Goal: Task Accomplishment & Management: Use online tool/utility

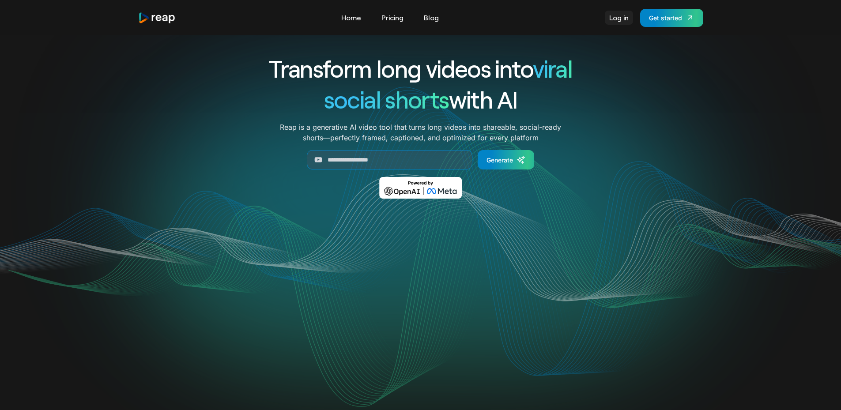
click at [625, 11] on link "Log in" at bounding box center [618, 18] width 28 height 14
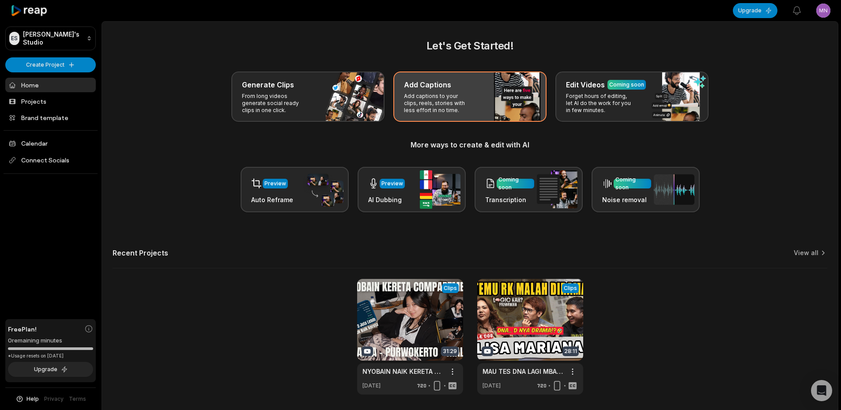
click at [445, 94] on p "Add captions to your clips, reels, stories with less effort in no time." at bounding box center [438, 103] width 68 height 21
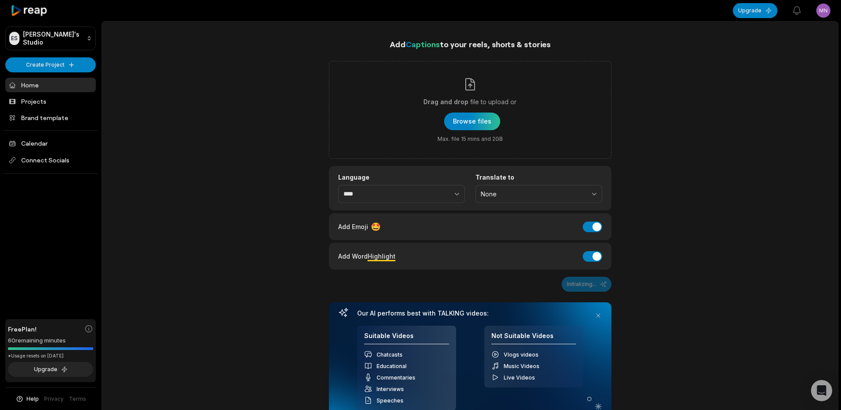
click at [427, 49] on span "Captions" at bounding box center [422, 44] width 34 height 10
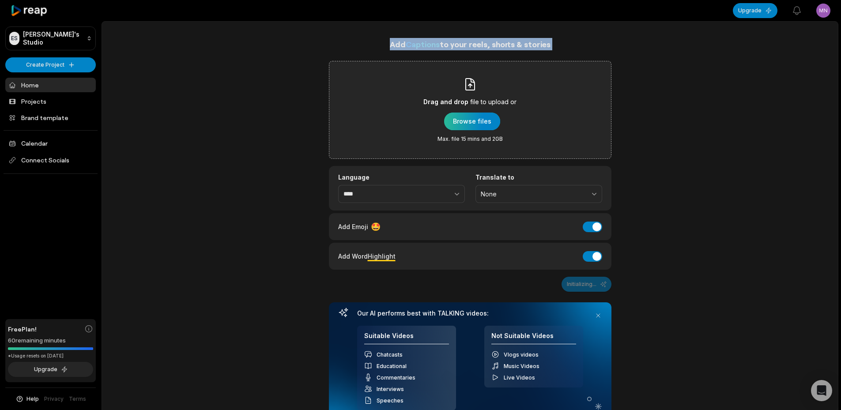
click at [474, 120] on div "button" at bounding box center [472, 122] width 56 height 18
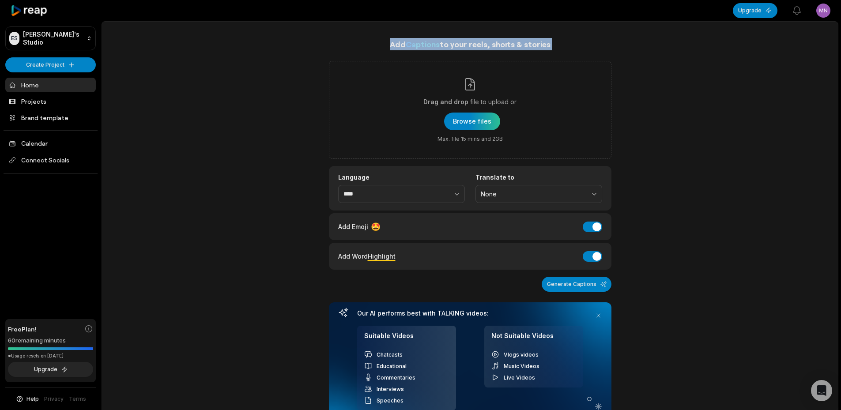
click at [68, 79] on link "Home" at bounding box center [50, 85] width 90 height 15
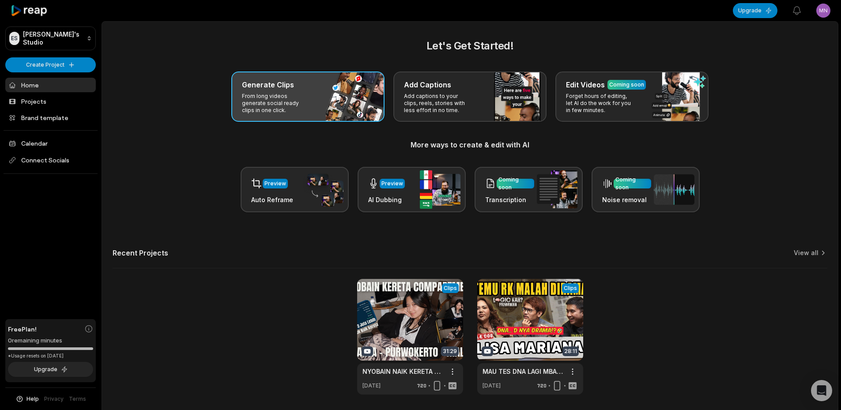
click at [258, 73] on div "Generate Clips From long videos generate social ready clips in one click." at bounding box center [307, 96] width 153 height 50
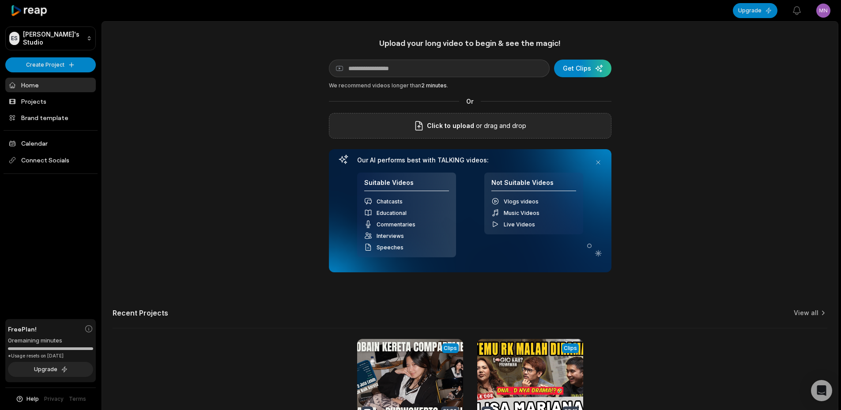
click at [526, 121] on div "Click to upload or drag and drop" at bounding box center [470, 126] width 282 height 26
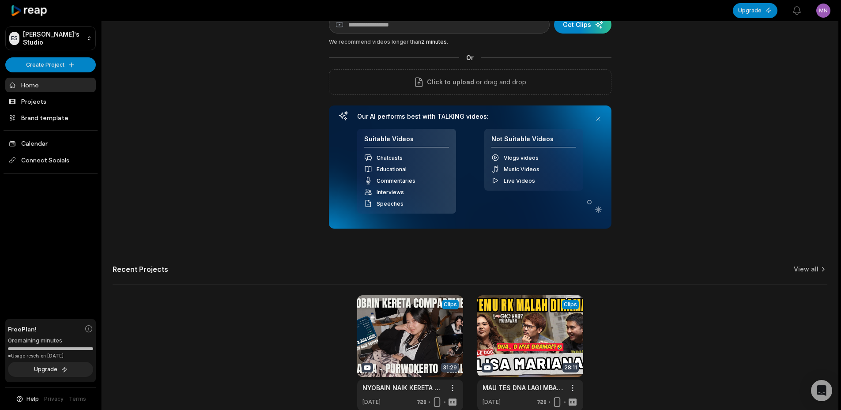
scroll to position [90, 0]
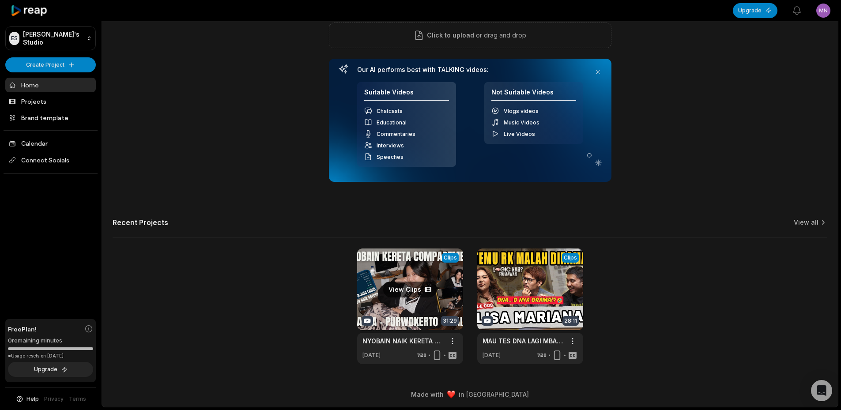
click at [402, 289] on link at bounding box center [410, 306] width 106 height 116
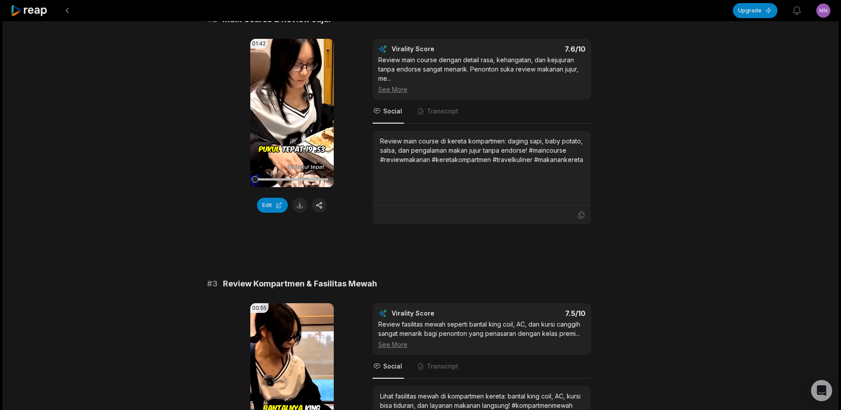
scroll to position [309, 0]
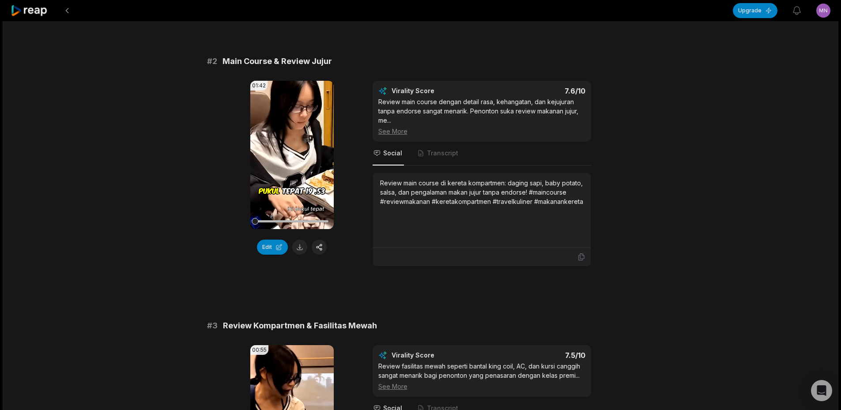
click at [286, 152] on video "Your browser does not support mp4 format." at bounding box center [291, 155] width 83 height 148
click at [285, 153] on video "Your browser does not support mp4 format." at bounding box center [291, 155] width 83 height 148
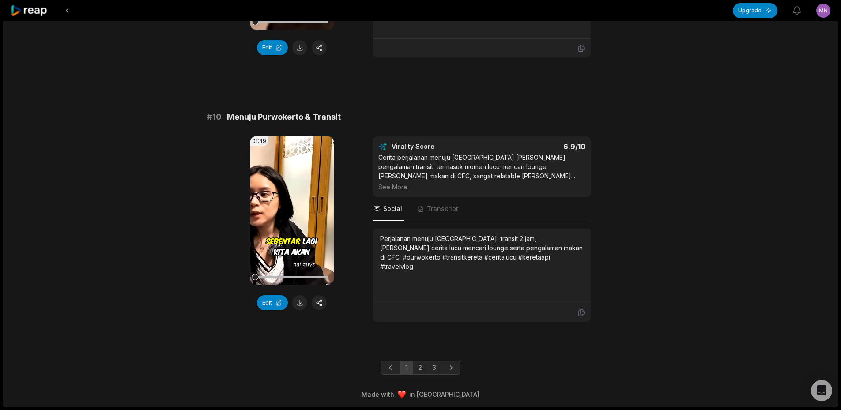
scroll to position [2340, 0]
